Goal: Register for event/course

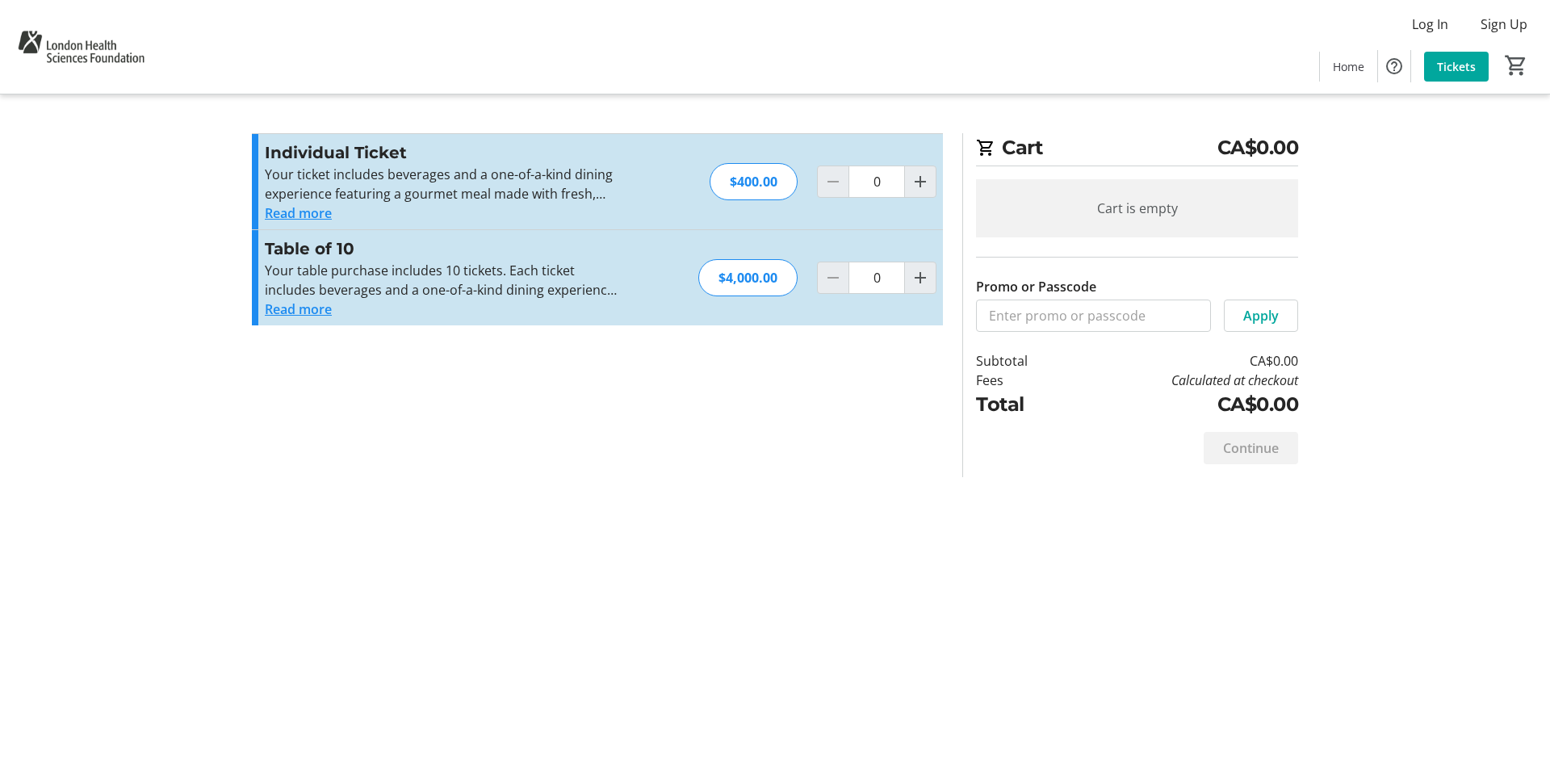
click at [417, 393] on section "Promo or Passcode Apply Individual Ticket Your ticket includes beverages and a …" at bounding box center [597, 305] width 711 height 344
click at [312, 212] on button "Read more" at bounding box center [298, 212] width 67 height 19
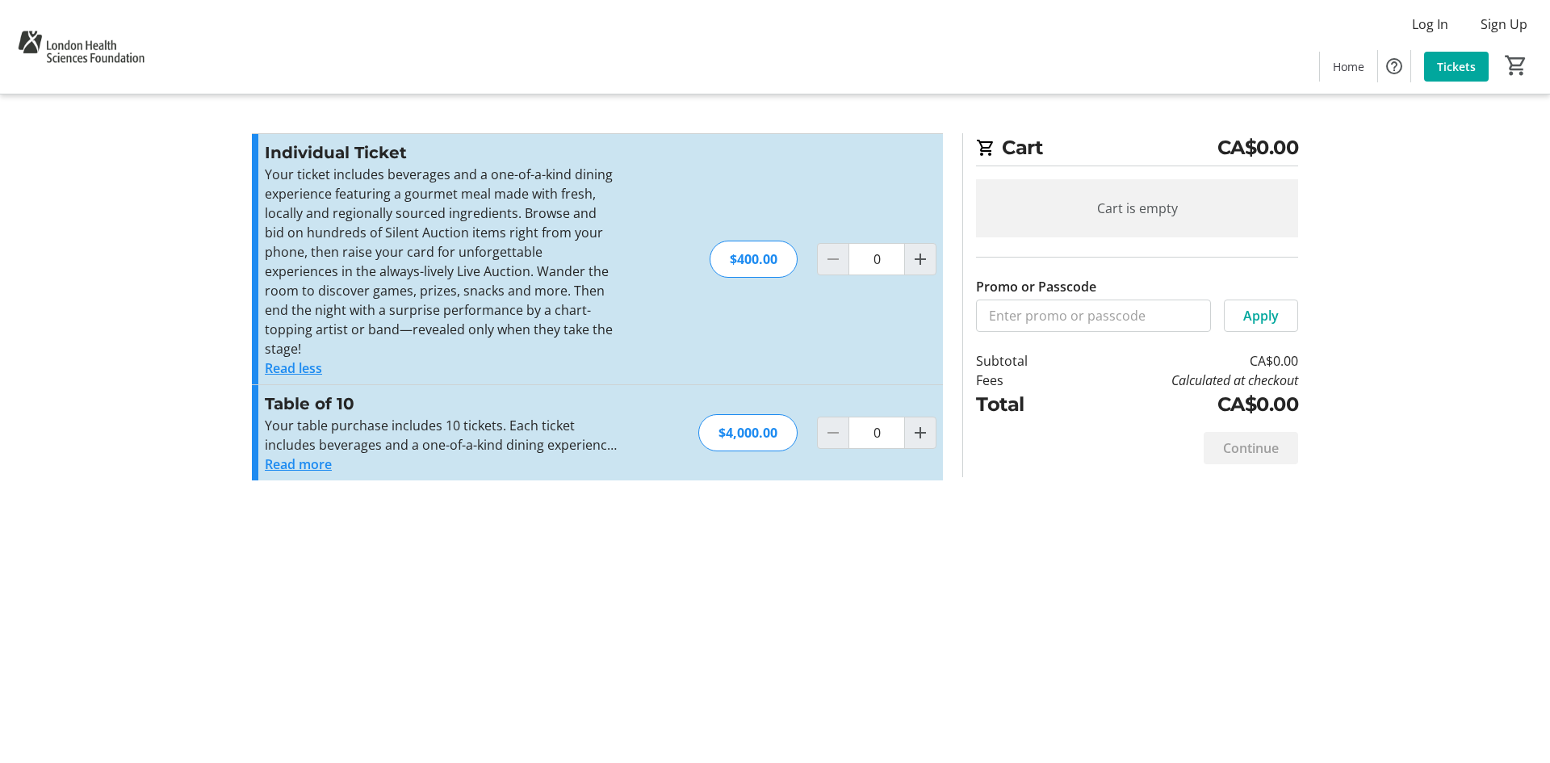
click at [308, 455] on button "Read more" at bounding box center [298, 464] width 67 height 19
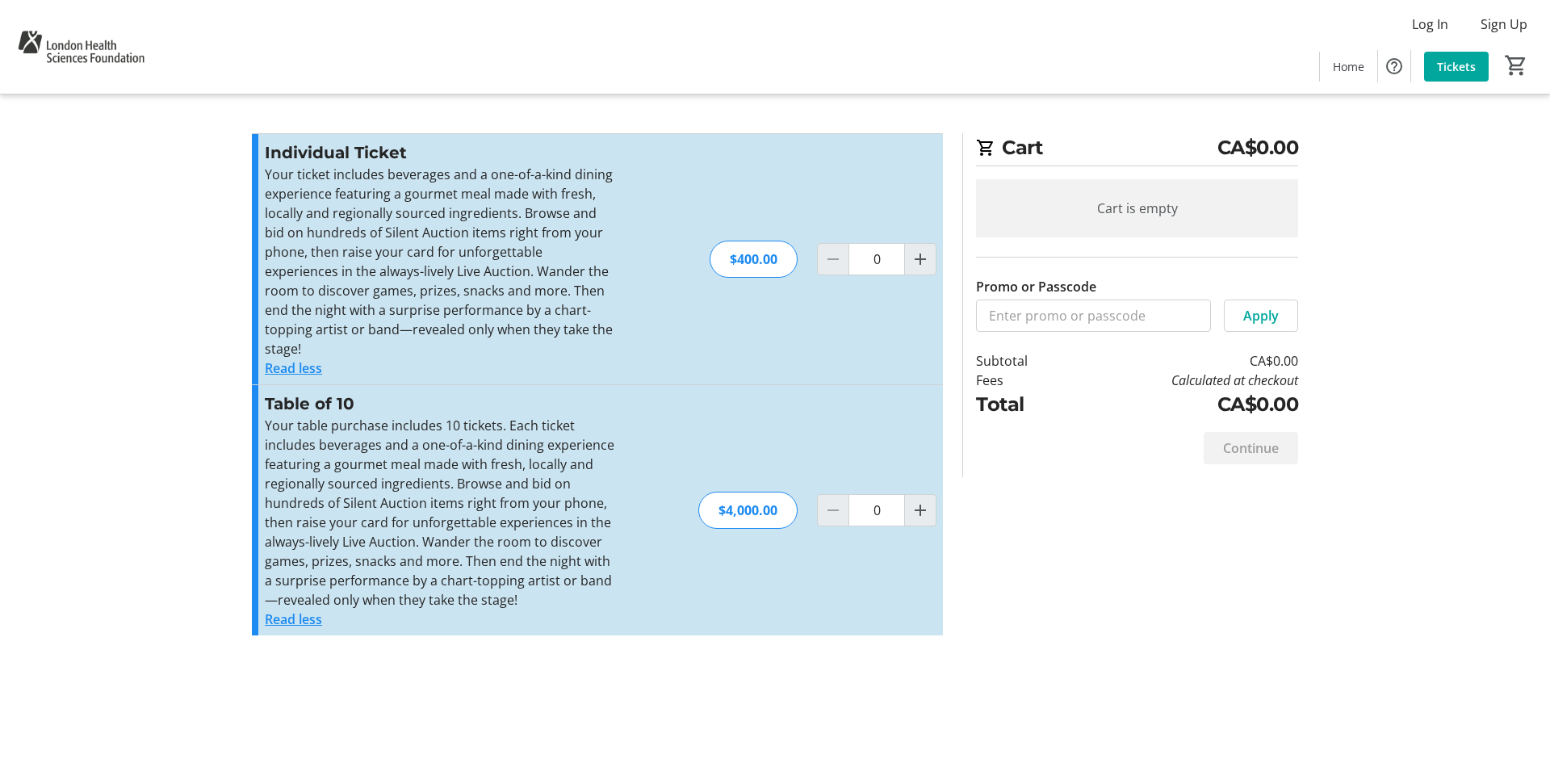
click at [556, 675] on div "Cart CA$0.00 Cart is empty Promo or Passcode Apply Subtotal CA$0.00 Fees Calcul…" at bounding box center [775, 381] width 1066 height 763
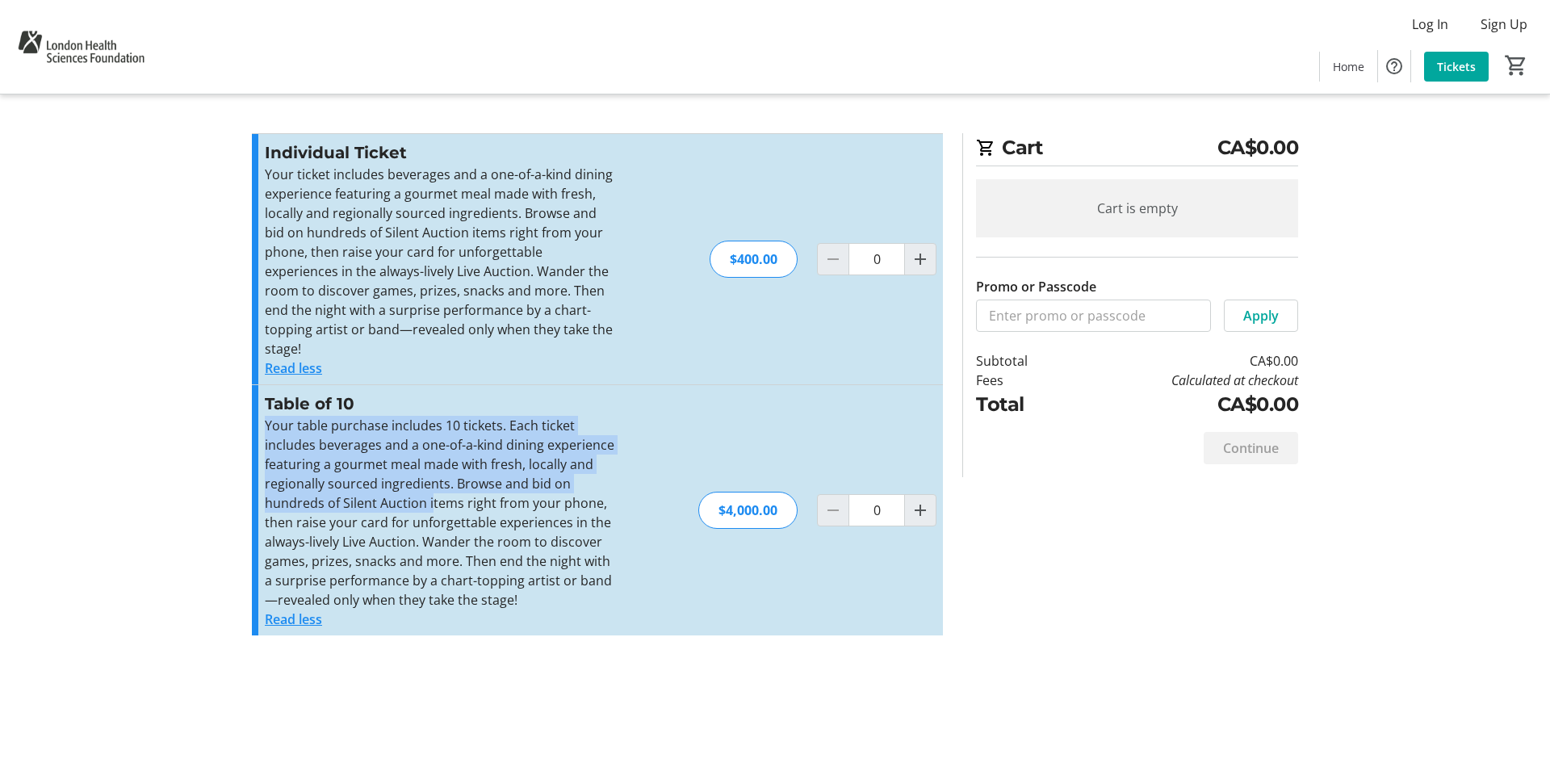
drag, startPoint x: 258, startPoint y: 406, endPoint x: 430, endPoint y: 480, distance: 186.6
click at [430, 480] on div "Table of 10 Your table purchase includes 10 tickets. Each ticket includes bever…" at bounding box center [597, 510] width 691 height 250
click at [397, 487] on p "Your table purchase includes 10 tickets. Each ticket includes beverages and a o…" at bounding box center [441, 513] width 353 height 194
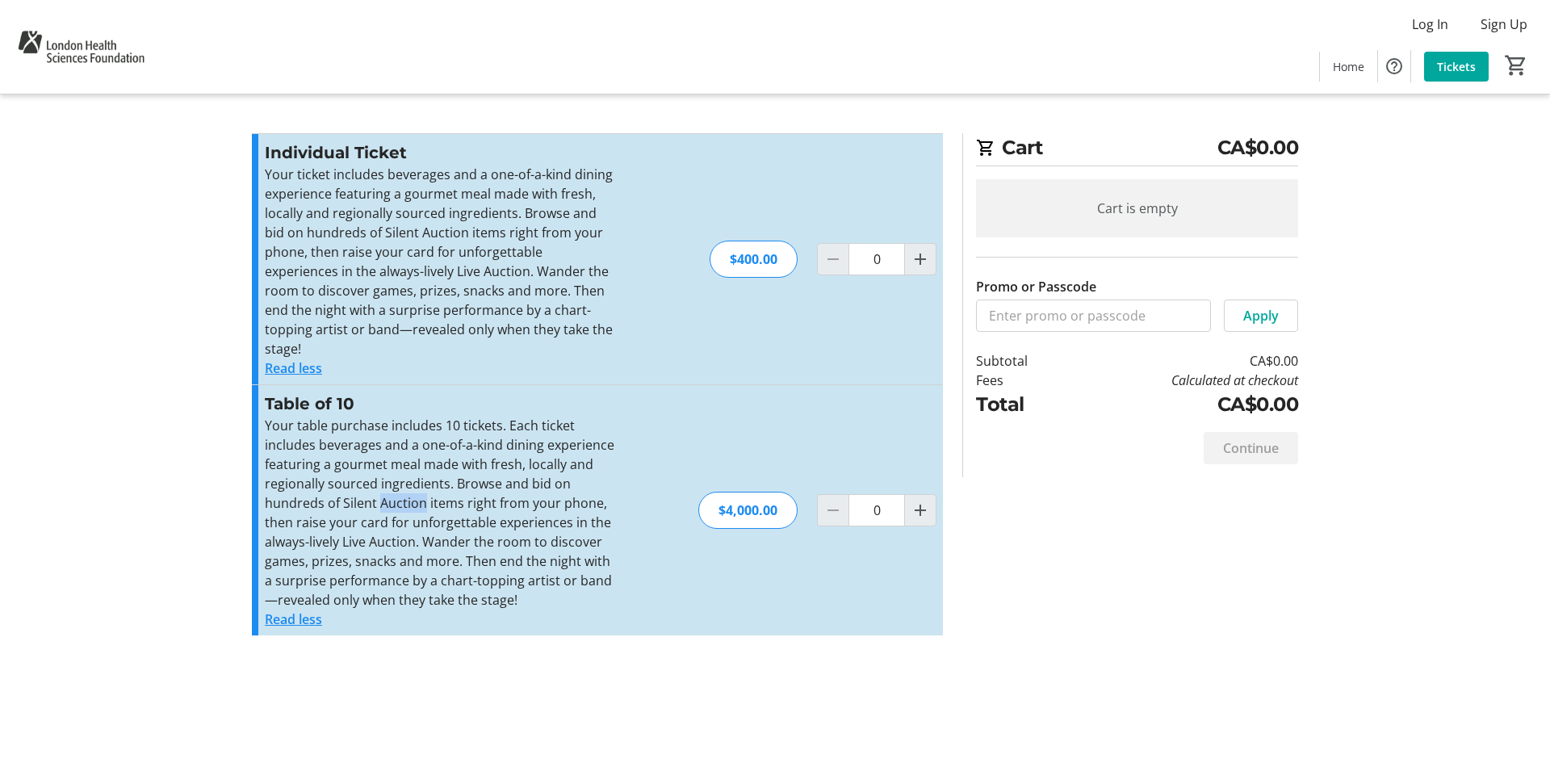
click at [397, 487] on p "Your table purchase includes 10 tickets. Each ticket includes beverages and a o…" at bounding box center [441, 513] width 353 height 194
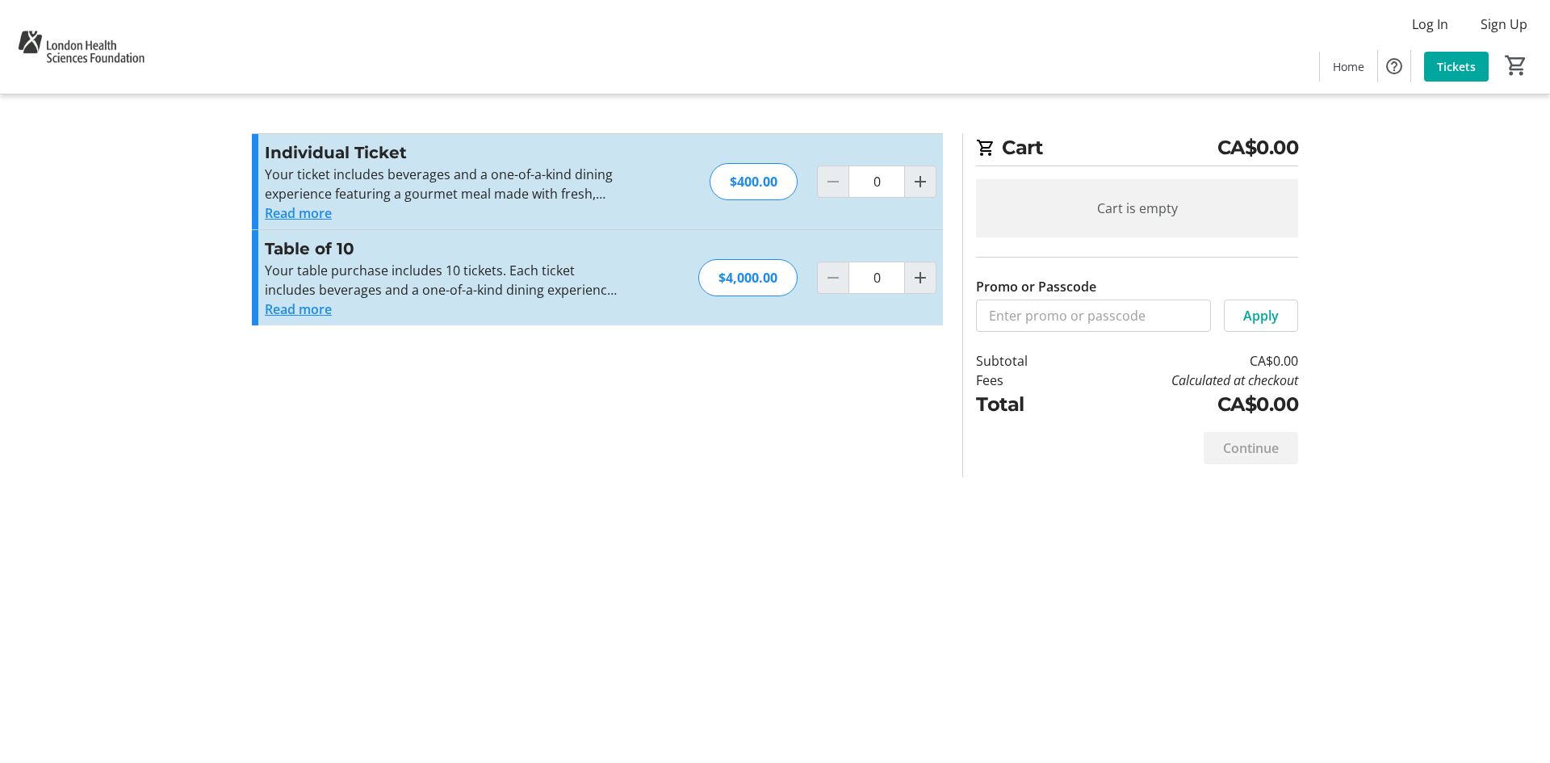
click at [271, 215] on button "Read more" at bounding box center [298, 212] width 67 height 19
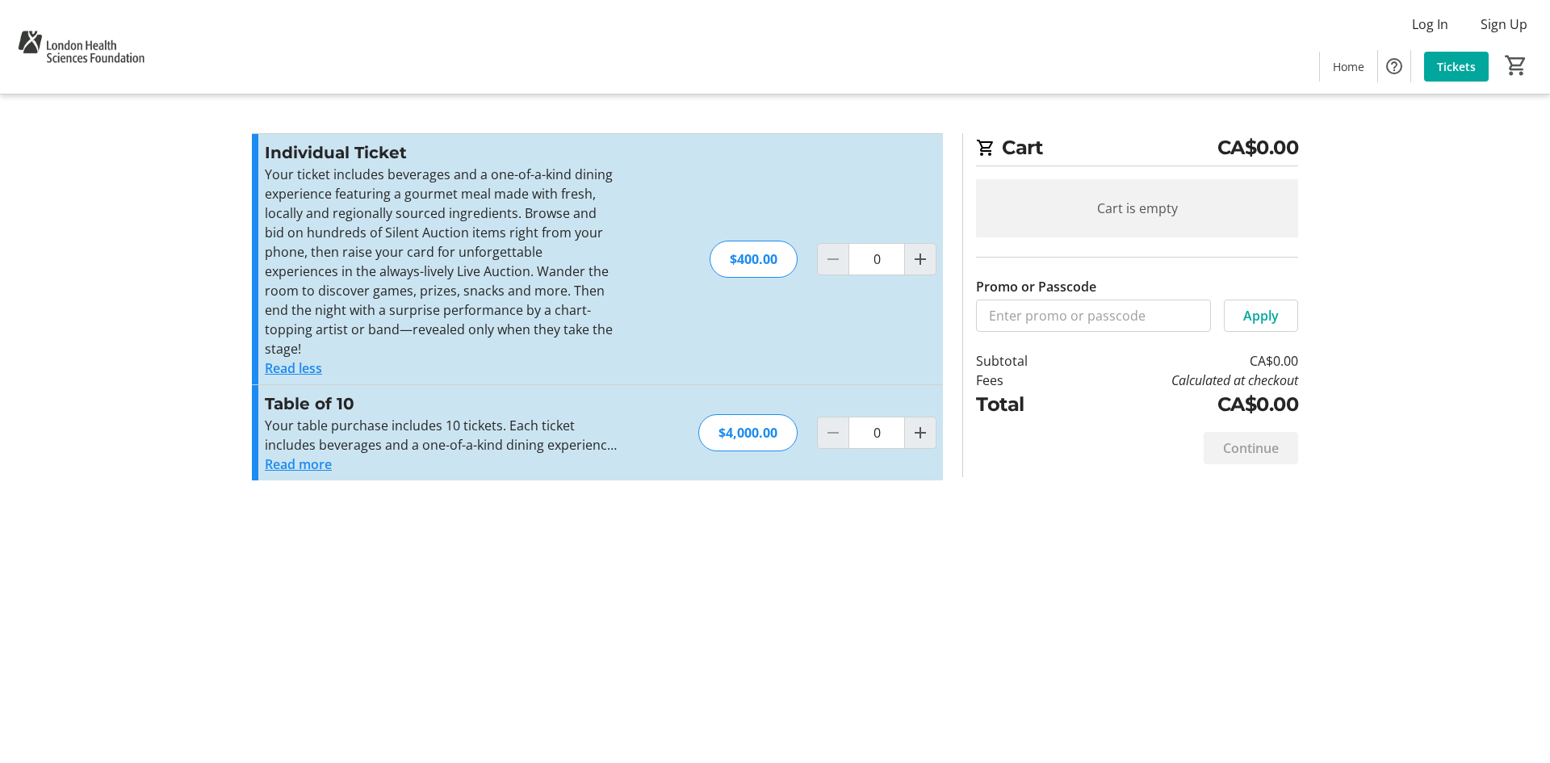
click at [306, 455] on button "Read more" at bounding box center [298, 464] width 67 height 19
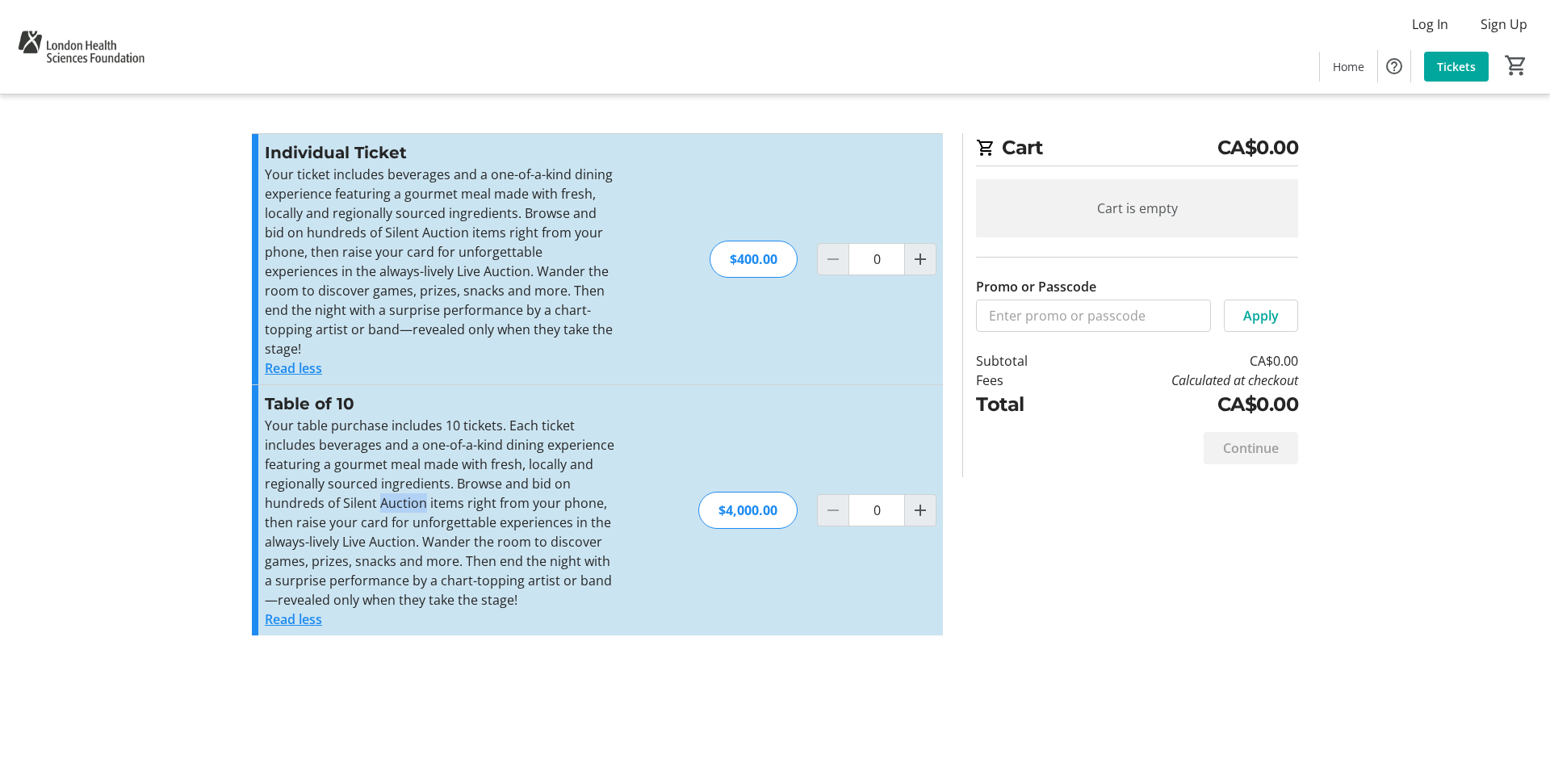
drag, startPoint x: 380, startPoint y: 489, endPoint x: 425, endPoint y: 492, distance: 44.5
click at [425, 492] on p "Your table purchase includes 10 tickets. Each ticket includes beverages and a o…" at bounding box center [441, 513] width 353 height 194
copy p "Auction"
drag, startPoint x: 267, startPoint y: 151, endPoint x: 620, endPoint y: 592, distance: 564.7
click at [620, 592] on div "Individual Ticket Your ticket includes beverages and a one-of-a-kind dining exp…" at bounding box center [597, 384] width 691 height 502
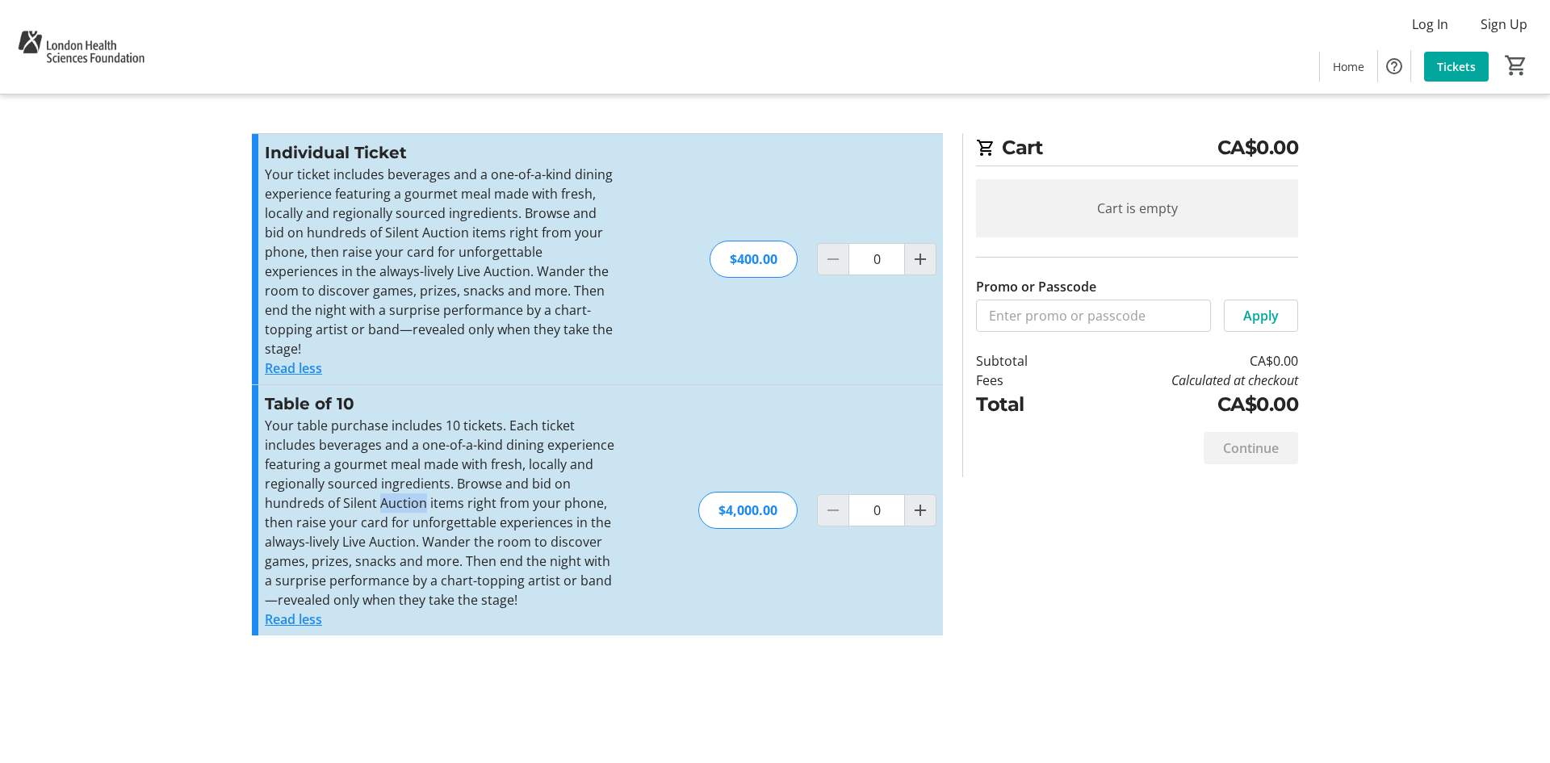
copy div "Individual Ticket Your ticket includes beverages and a one-of-a-kind dining exp…"
click at [780, 175] on div "Individual Ticket Your ticket includes beverages and a one-of-a-kind dining exp…" at bounding box center [597, 259] width 691 height 250
click at [690, 107] on div "Cart CA$0.00 Cart is empty Promo or Passcode Apply Subtotal CA$0.00 Fees Calcul…" at bounding box center [775, 381] width 1066 height 763
